Goal: Information Seeking & Learning: Check status

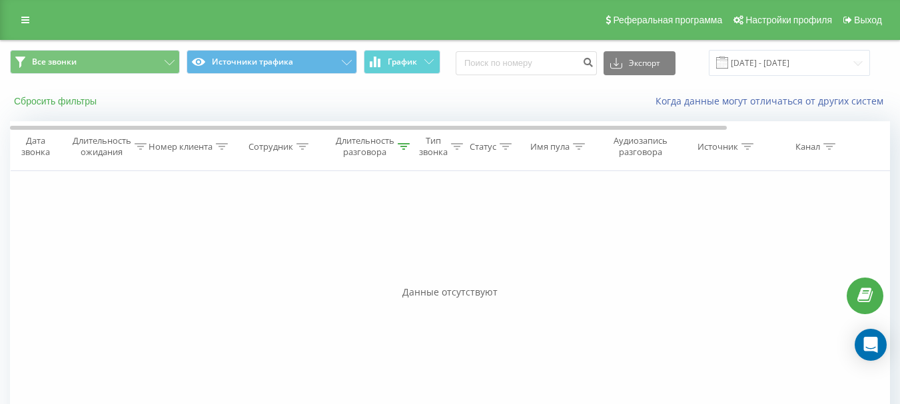
click at [48, 105] on button "Сбросить фильтры" at bounding box center [56, 101] width 93 height 12
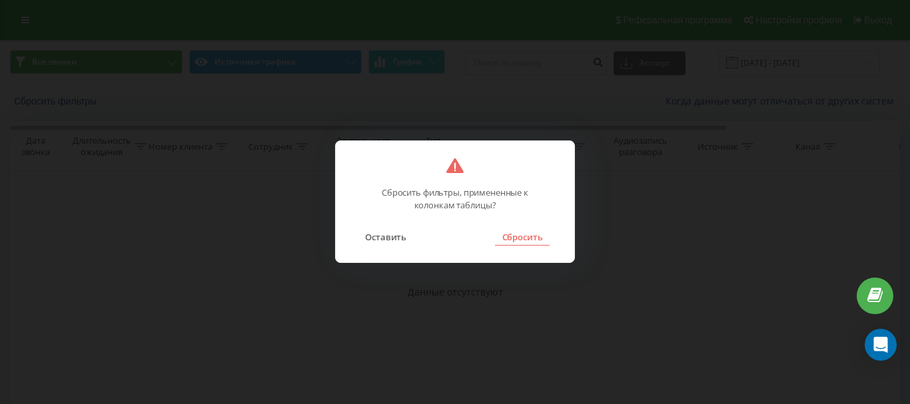
click at [518, 237] on button "Сбросить" at bounding box center [522, 236] width 54 height 17
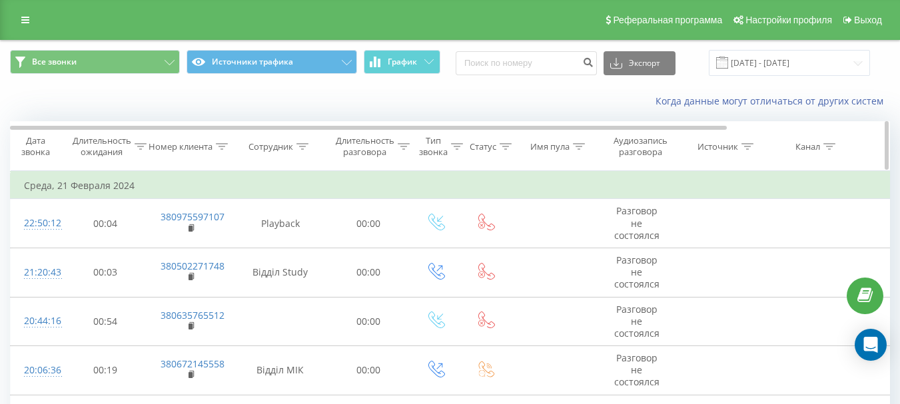
click at [277, 150] on div "Сотрудник" at bounding box center [270, 146] width 45 height 11
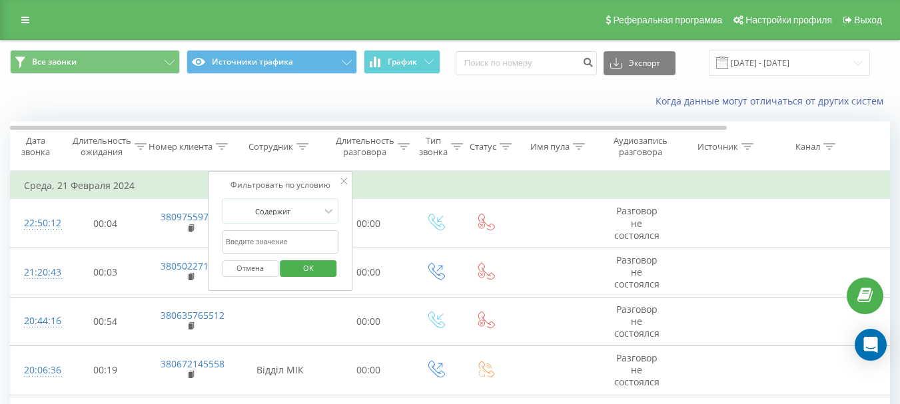
click at [274, 242] on input "text" at bounding box center [280, 241] width 117 height 23
type input "[PERSON_NAME] CC"
click at [298, 266] on span "OK" at bounding box center [308, 268] width 37 height 21
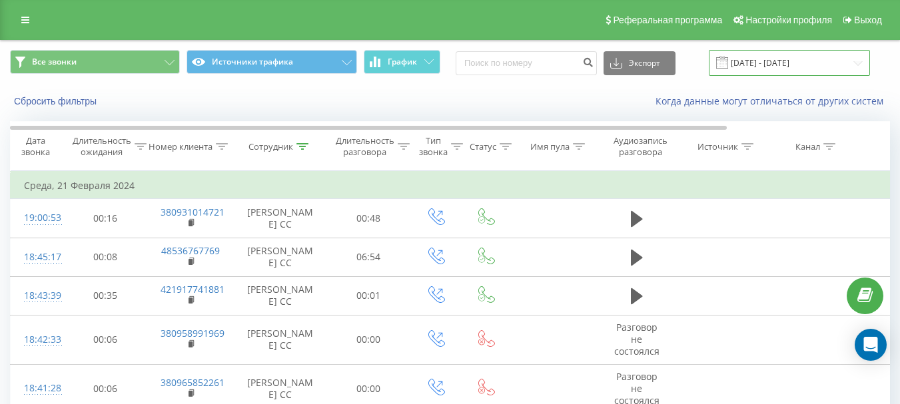
click at [756, 61] on input "21.02.2024 - 21.02.2024" at bounding box center [789, 63] width 161 height 26
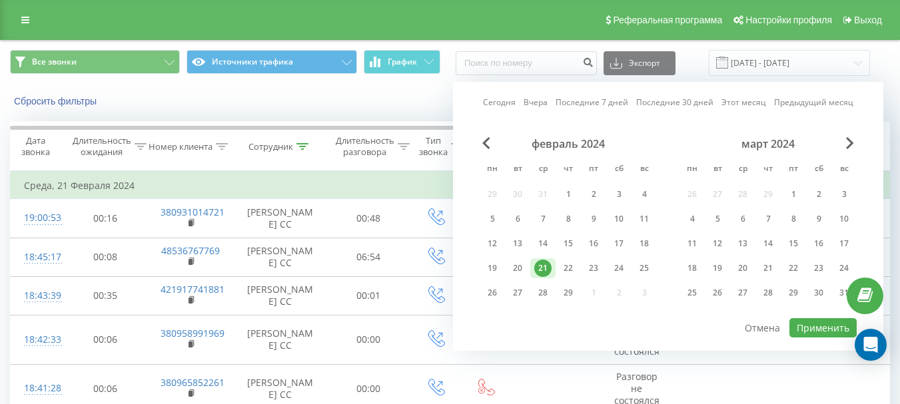
click at [498, 105] on link "Сегодня" at bounding box center [499, 102] width 33 height 13
click at [821, 323] on button "Применить" at bounding box center [822, 327] width 67 height 19
type input "20.08.2025 - 20.08.2025"
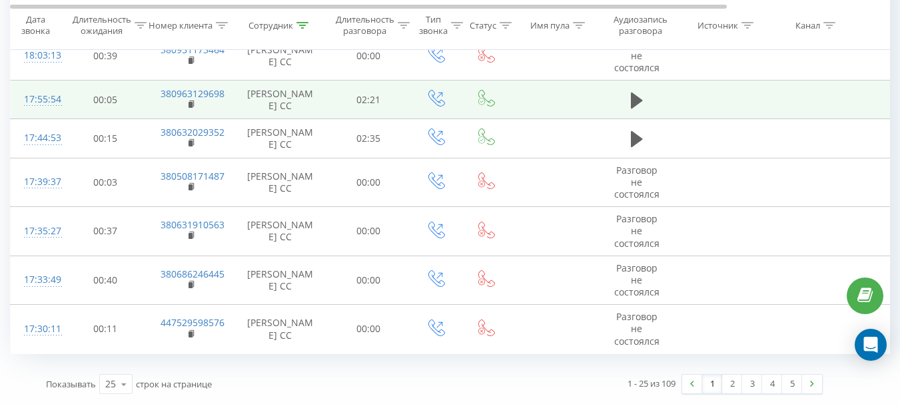
scroll to position [1070, 0]
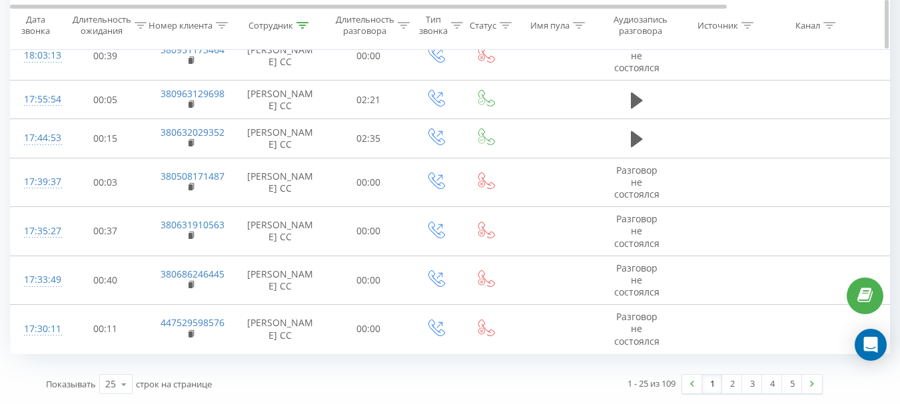
click at [375, 27] on div "Длительность разговора" at bounding box center [365, 25] width 59 height 23
click at [364, 154] on div at bounding box center [361, 160] width 95 height 13
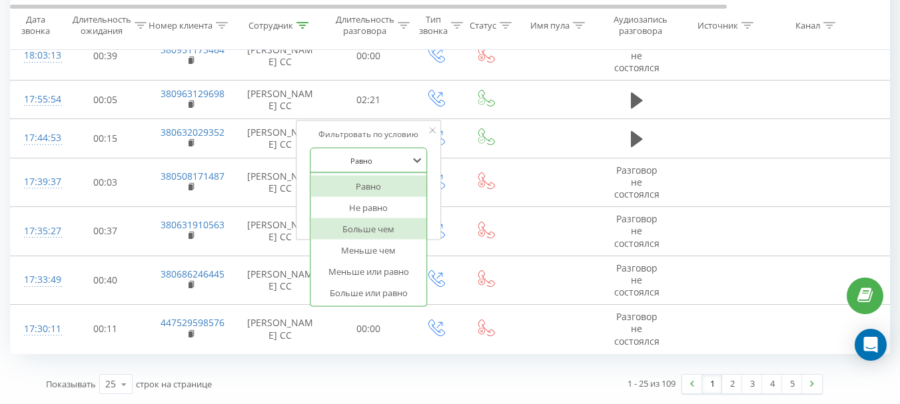
click at [368, 218] on div "Больше чем" at bounding box center [368, 228] width 116 height 21
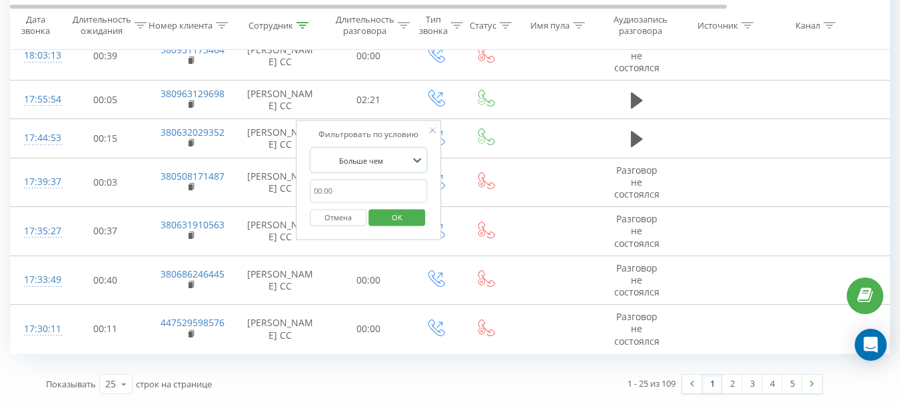
click at [340, 180] on input "text" at bounding box center [368, 191] width 117 height 23
type input "00:59"
click at [394, 206] on span "OK" at bounding box center [396, 216] width 37 height 21
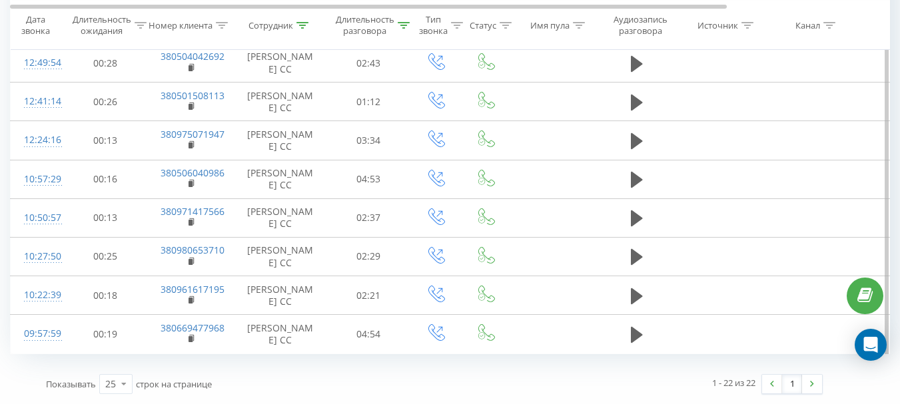
scroll to position [923, 0]
